Goal: Transaction & Acquisition: Download file/media

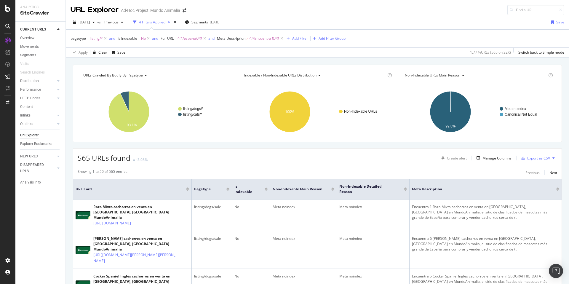
scroll to position [131, 0]
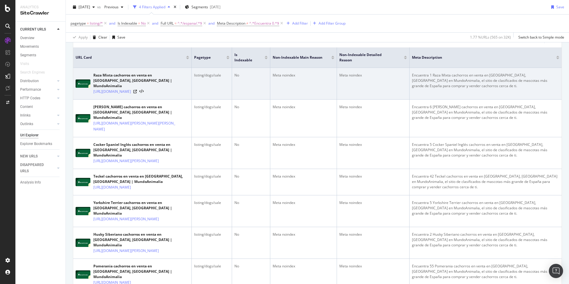
click at [442, 84] on div "Encuentra 1 Raza Mixta cachorros en venta en [GEOGRAPHIC_DATA], [GEOGRAPHIC_DAT…" at bounding box center [485, 81] width 147 height 16
click at [459, 84] on div "Encuentra 1 Raza Mixta cachorros en venta en [GEOGRAPHIC_DATA], [GEOGRAPHIC_DAT…" at bounding box center [485, 81] width 147 height 16
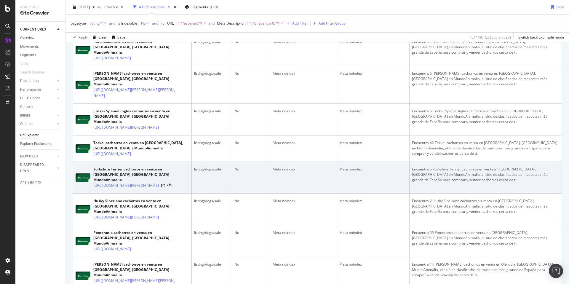
scroll to position [195, 0]
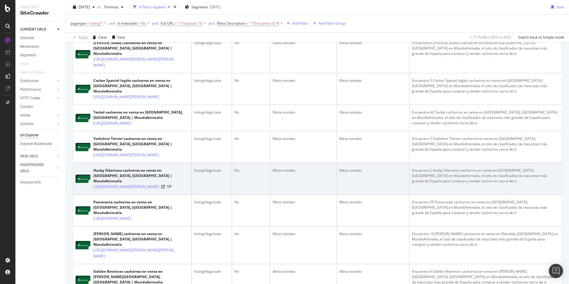
click at [457, 184] on div "Encuentra 2 Husky Siberiano cachorros en venta en [GEOGRAPHIC_DATA], [GEOGRAPHI…" at bounding box center [485, 176] width 147 height 16
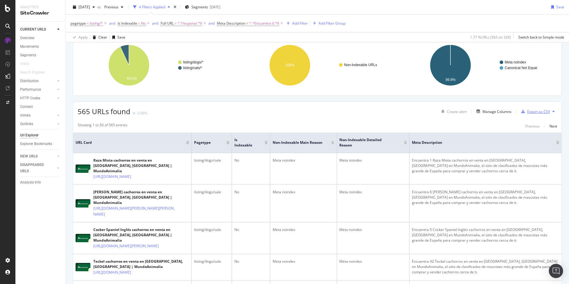
click at [543, 110] on div "Export as CSV" at bounding box center [538, 111] width 23 height 5
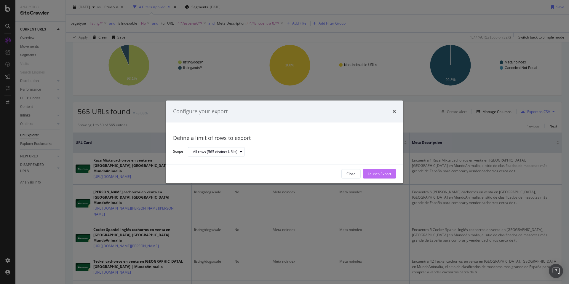
click at [377, 173] on div "Launch Export" at bounding box center [379, 173] width 23 height 5
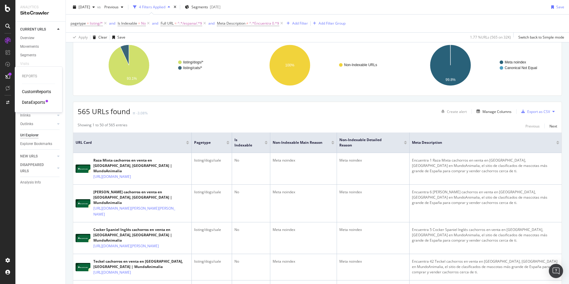
click at [31, 101] on div "DataExports" at bounding box center [33, 102] width 23 height 6
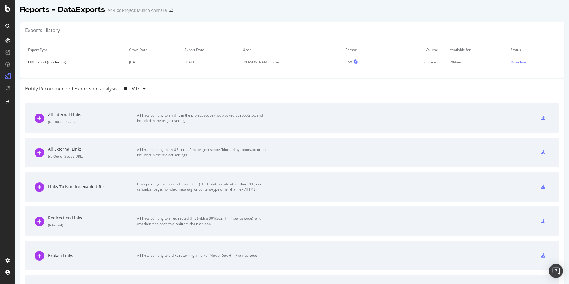
click at [250, 89] on div "Botify Recommended Exports on analysis: [DATE]" at bounding box center [291, 88] width 543 height 19
click at [510, 62] on div "Download" at bounding box center [518, 62] width 17 height 5
